Goal: Task Accomplishment & Management: Use online tool/utility

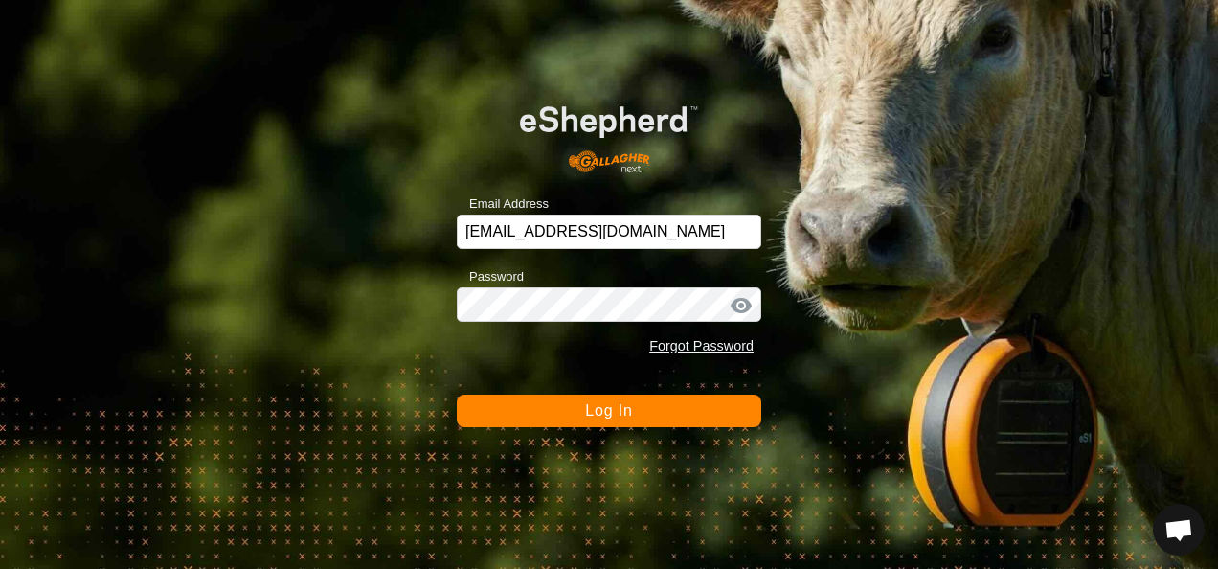
click at [621, 410] on span "Log In" at bounding box center [608, 410] width 47 height 16
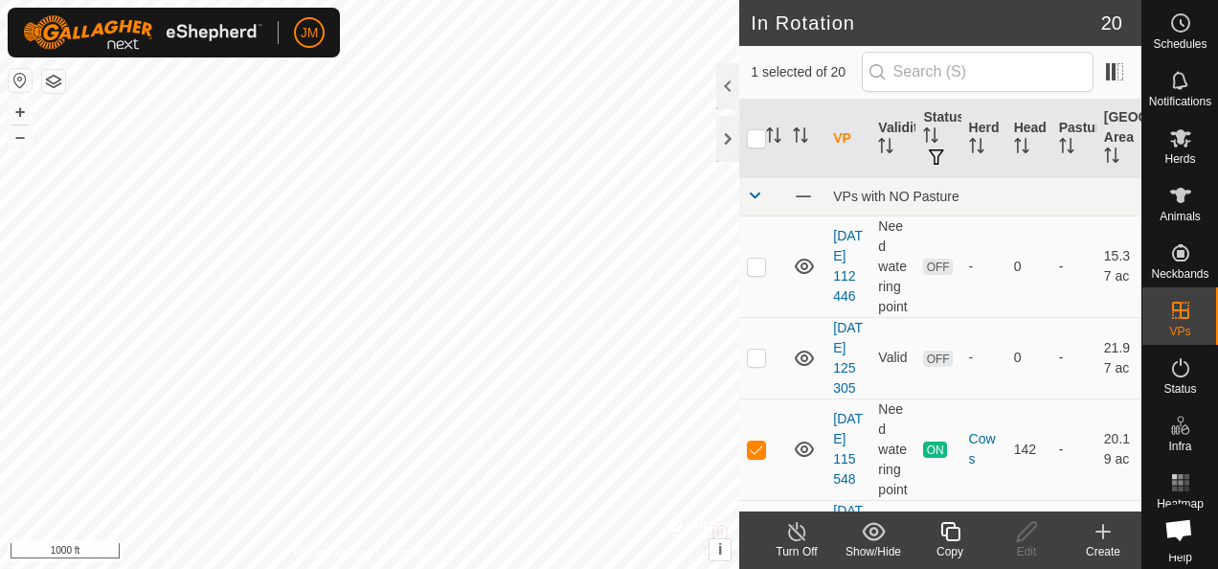
checkbox input "false"
checkbox input "true"
click at [1021, 529] on icon at bounding box center [1027, 531] width 24 height 23
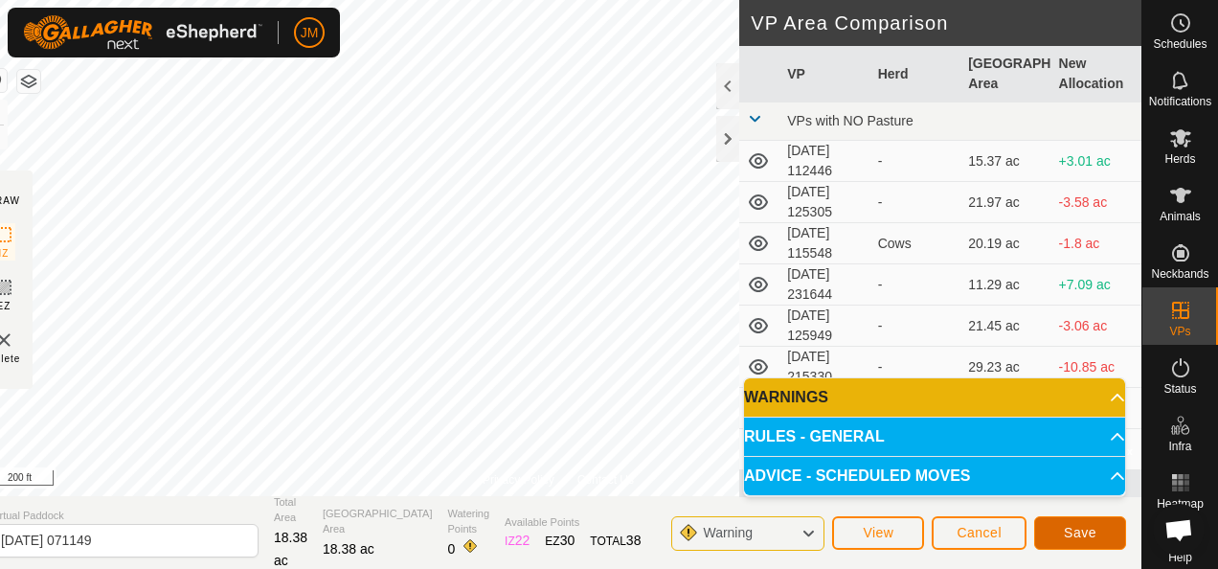
click at [1082, 527] on span "Save" at bounding box center [1080, 532] width 33 height 15
